Goal: Task Accomplishment & Management: Complete application form

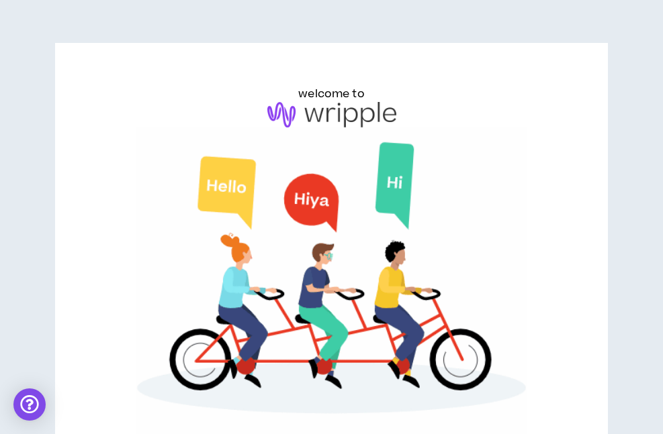
click at [659, 72] on div "welcome to Log in to continue Email * Continue Forgot Password?" at bounding box center [331, 347] width 663 height 694
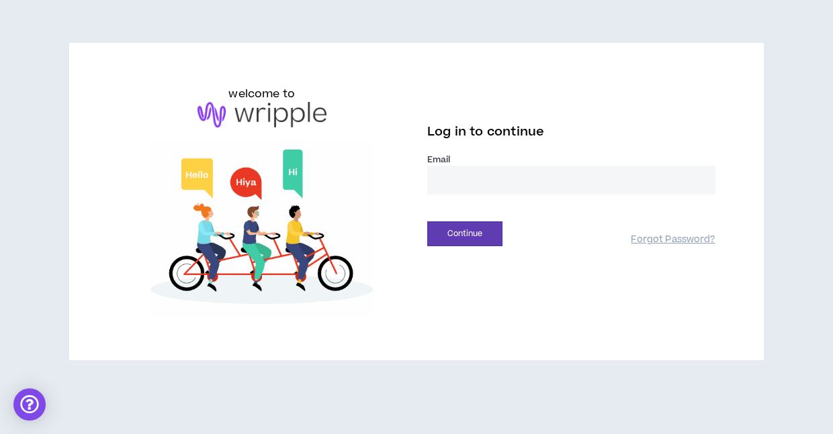
click at [485, 173] on input "email" at bounding box center [571, 180] width 288 height 29
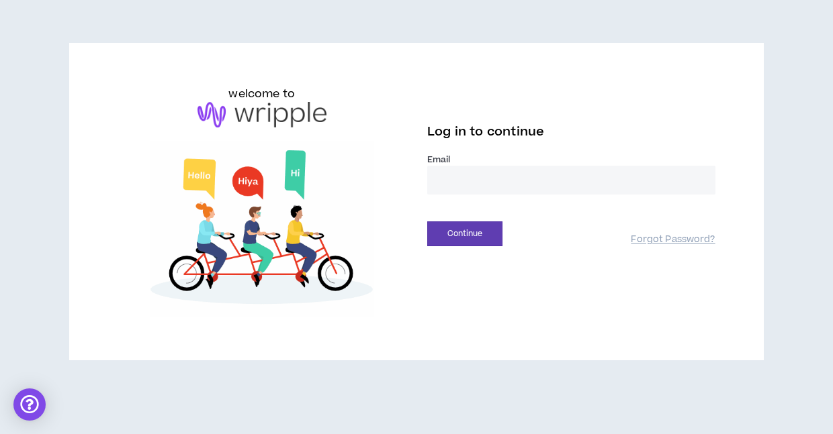
type input "**********"
click at [477, 239] on button "Continue" at bounding box center [464, 234] width 75 height 25
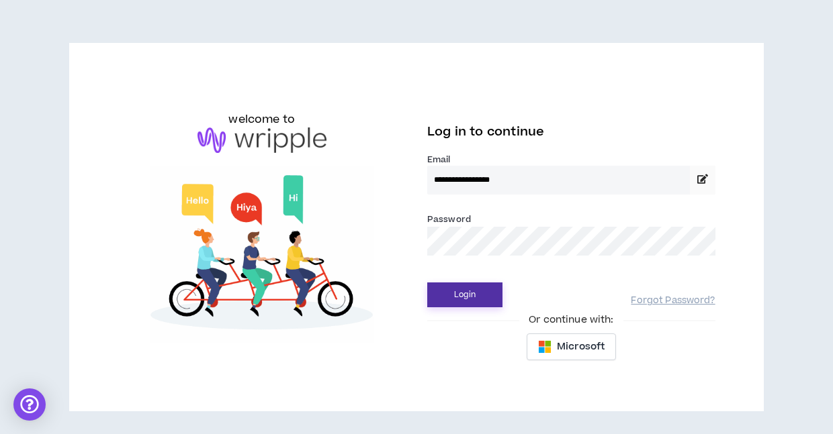
click at [461, 291] on button "Login" at bounding box center [464, 295] width 75 height 25
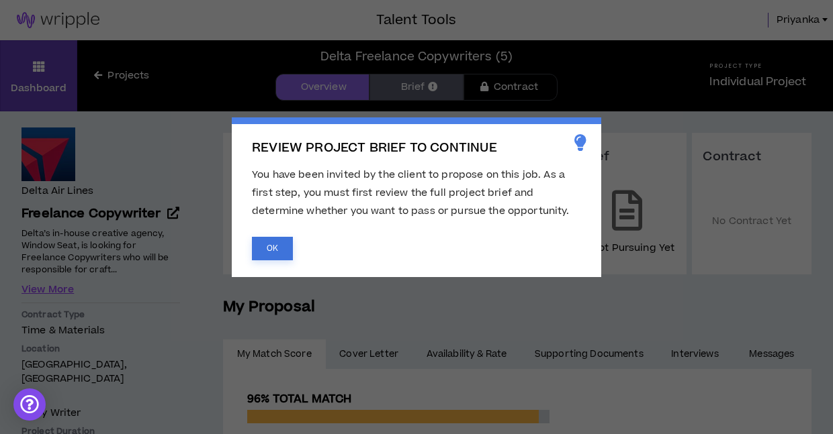
click at [279, 250] on button "OK" at bounding box center [272, 248] width 41 height 23
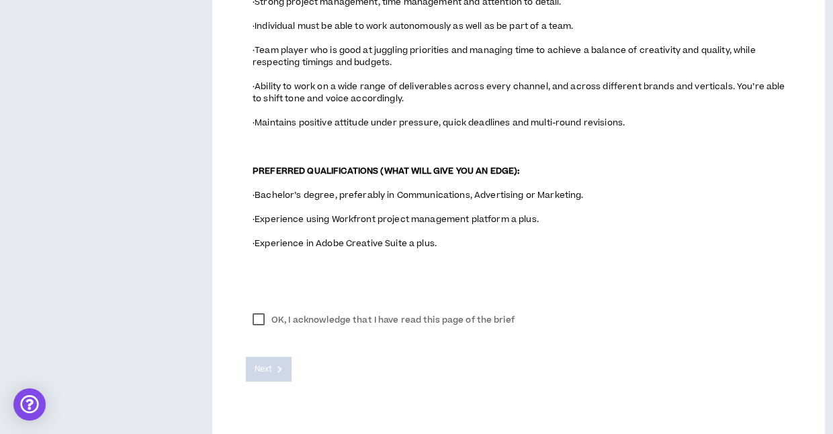
scroll to position [1115, 0]
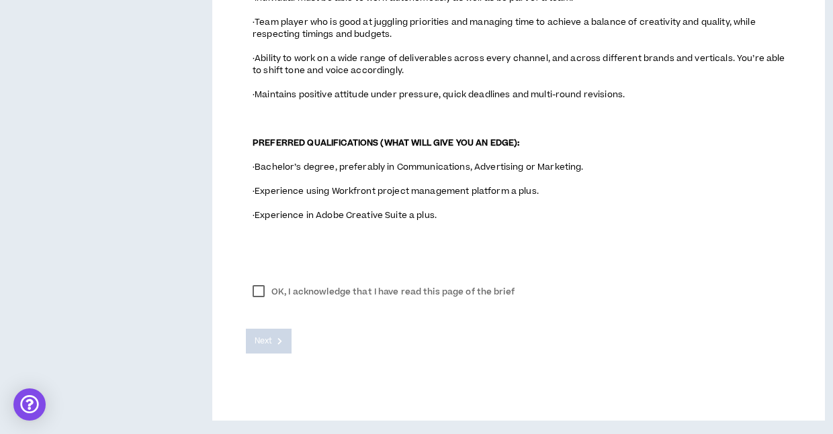
click at [257, 290] on label "OK, I acknowledge that I have read this page of the brief" at bounding box center [383, 292] width 275 height 20
click at [273, 340] on button "Next" at bounding box center [269, 341] width 46 height 25
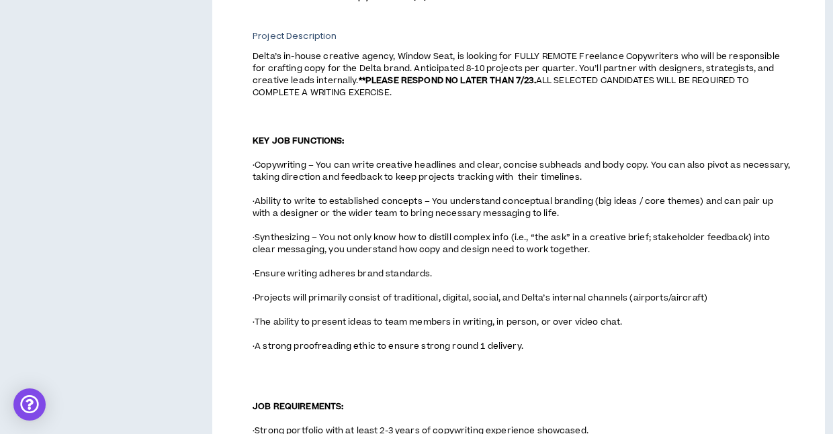
scroll to position [559, 0]
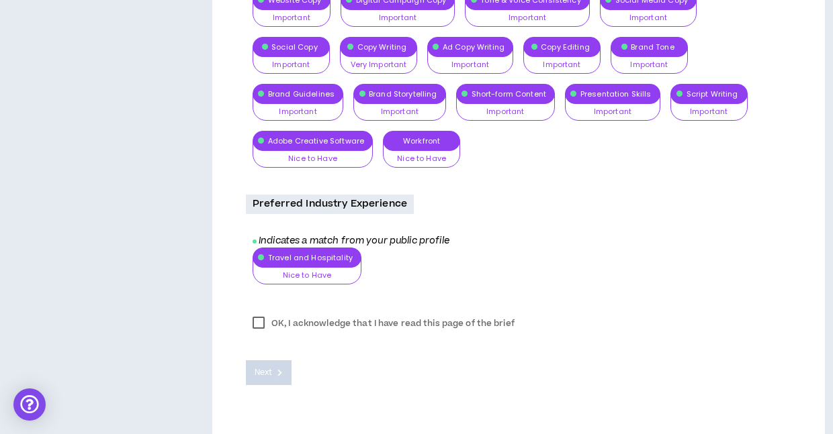
scroll to position [1283, 0]
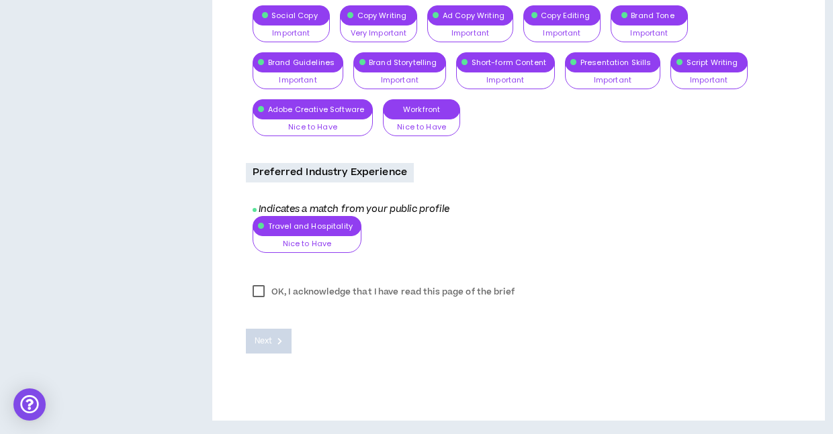
click at [257, 291] on label "OK, I acknowledge that I have read this page of the brief" at bounding box center [383, 292] width 275 height 20
click at [263, 344] on span "Next" at bounding box center [262, 341] width 17 height 13
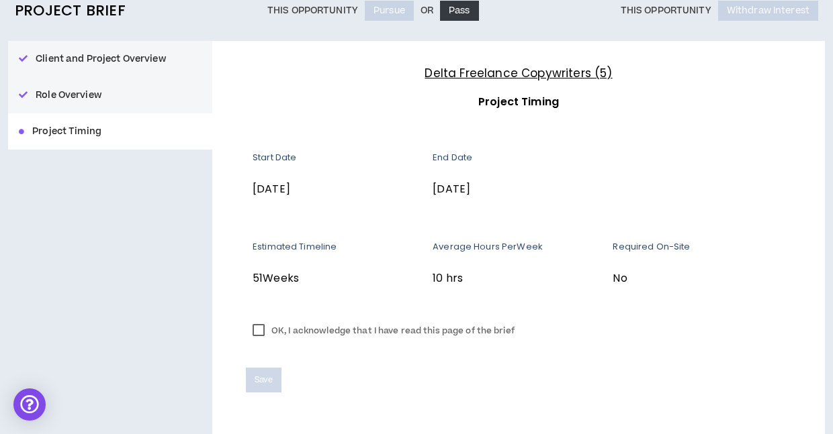
scroll to position [166, 0]
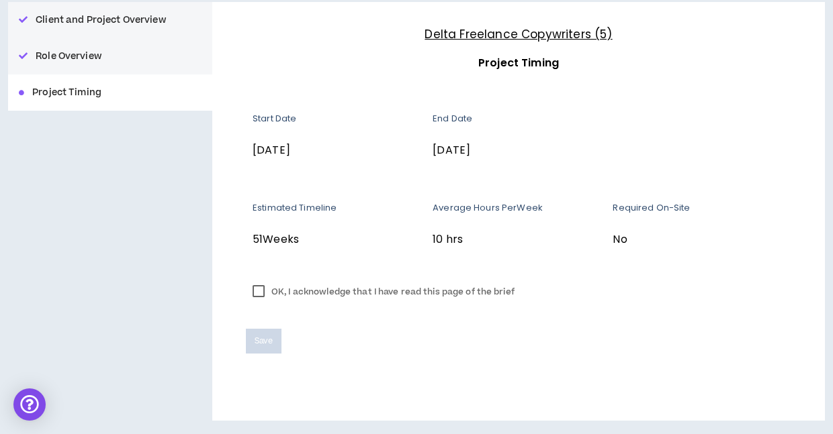
click at [254, 289] on label "OK, I acknowledge that I have read this page of the brief" at bounding box center [383, 292] width 275 height 20
click at [269, 345] on span "Save" at bounding box center [263, 341] width 18 height 13
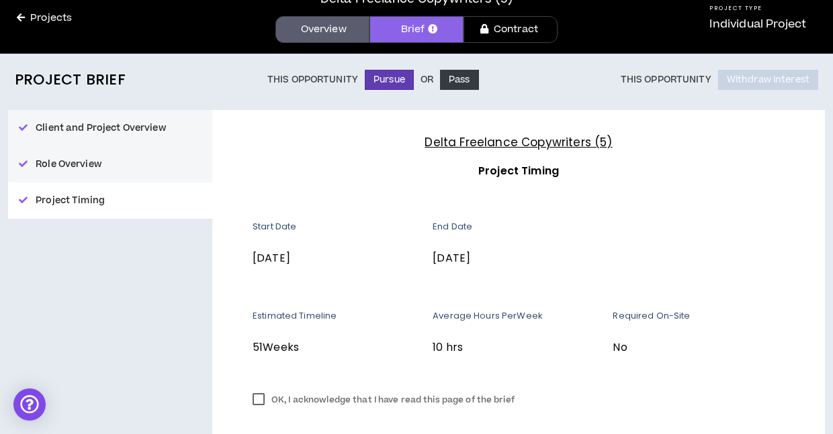
scroll to position [0, 0]
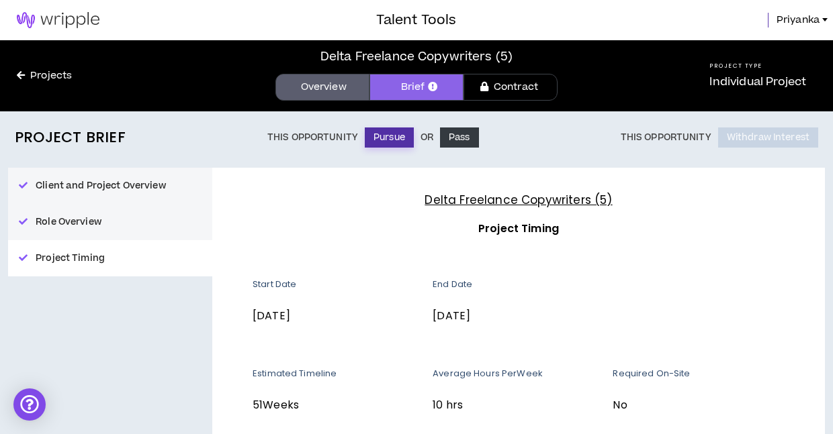
click at [390, 137] on button "Pursue" at bounding box center [389, 138] width 49 height 20
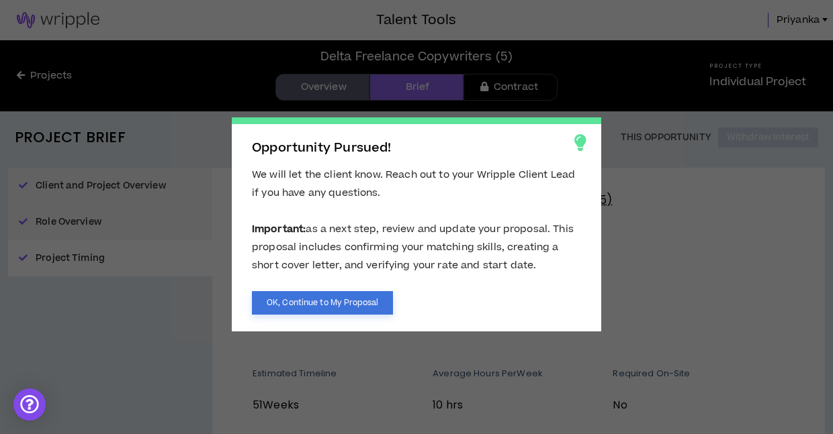
click at [373, 305] on button "OK, Continue to My Proposal" at bounding box center [322, 302] width 141 height 23
